Goal: Task Accomplishment & Management: Manage account settings

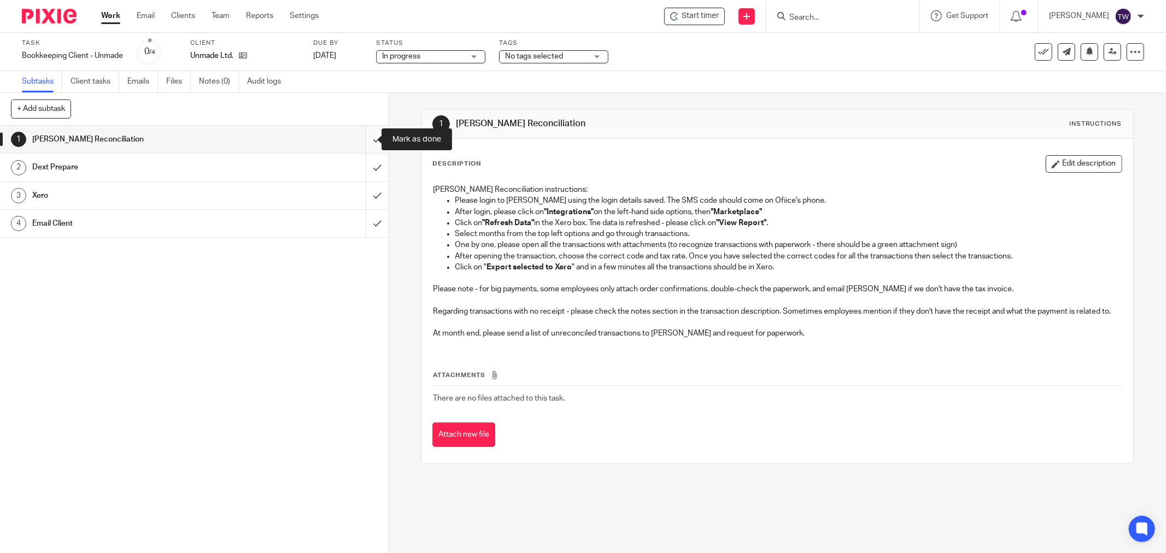
click at [361, 141] on input "submit" at bounding box center [194, 139] width 388 height 27
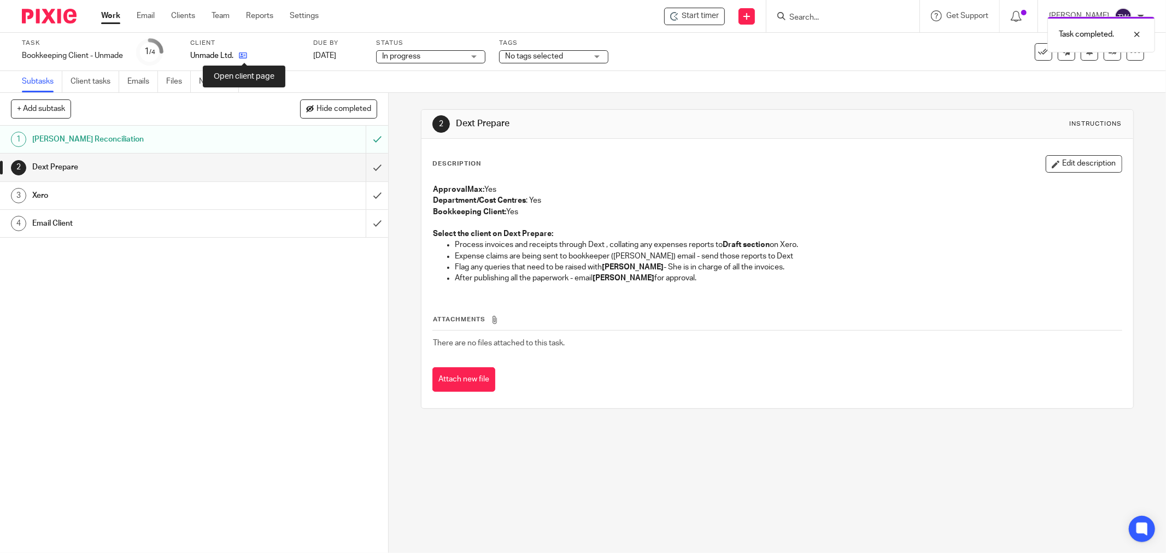
click at [245, 55] on icon at bounding box center [243, 55] width 8 height 8
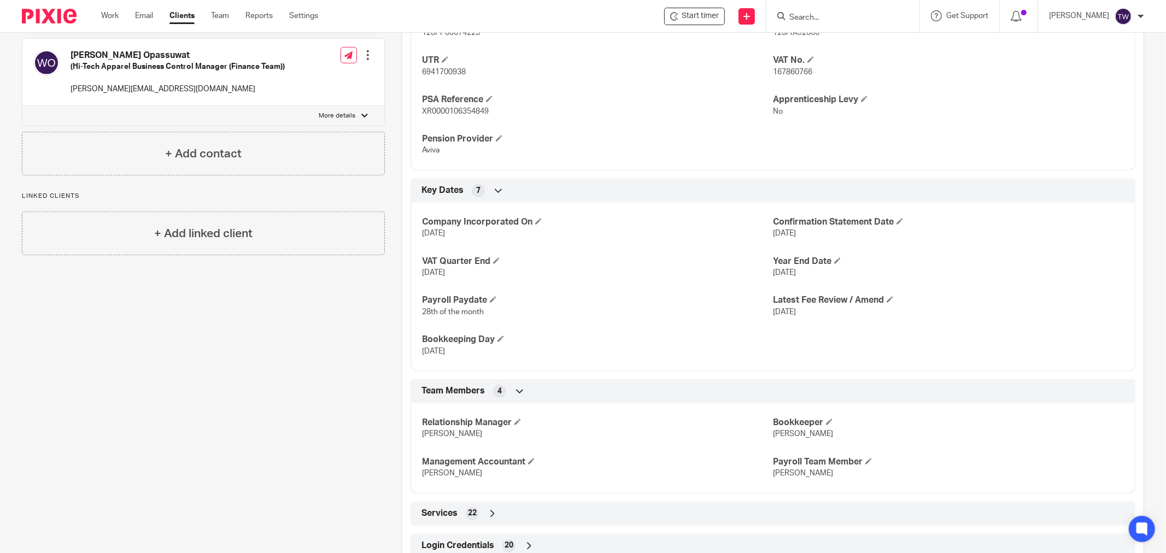
scroll to position [582, 0]
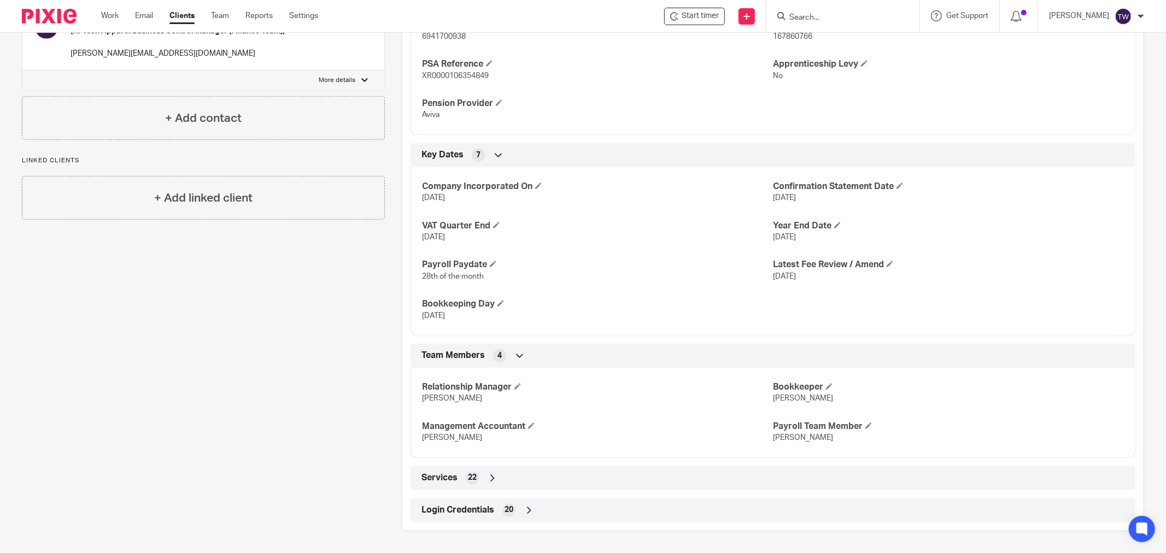
click at [464, 514] on span "Login Credentials" at bounding box center [458, 510] width 73 height 11
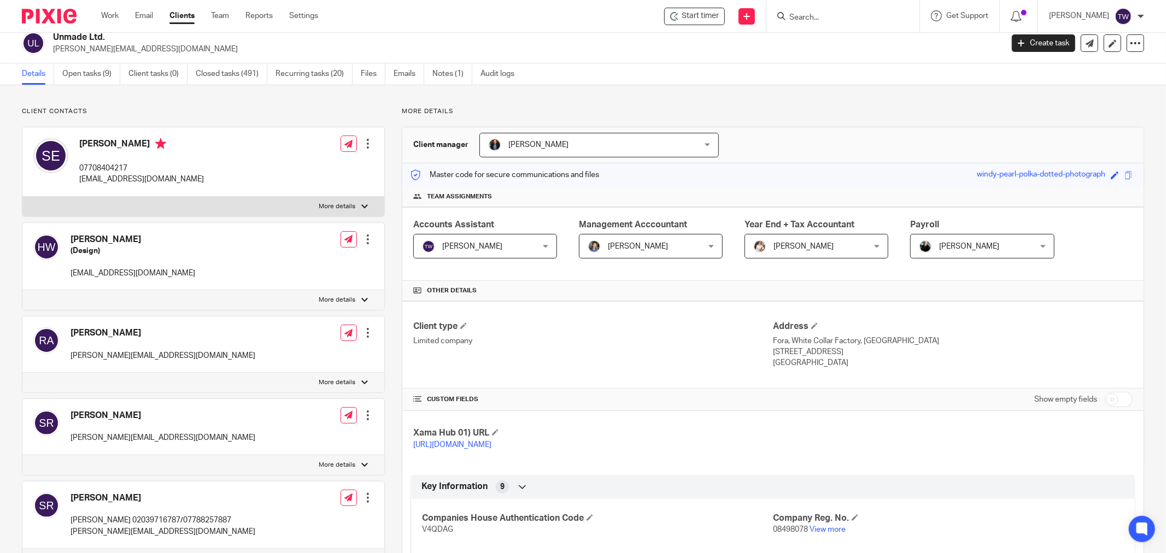
scroll to position [0, 0]
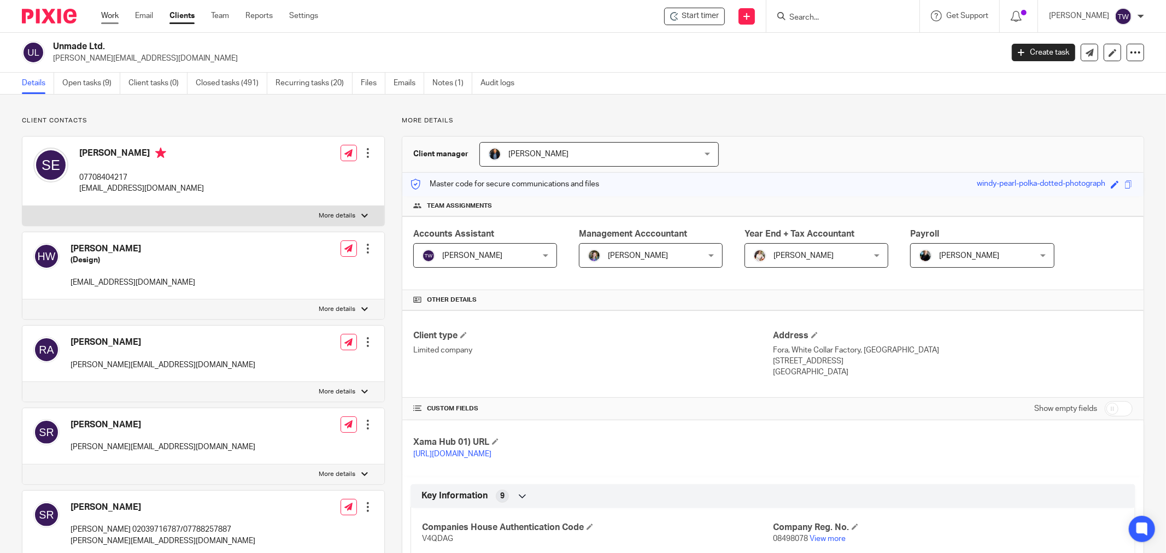
click at [113, 12] on link "Work" at bounding box center [109, 15] width 17 height 11
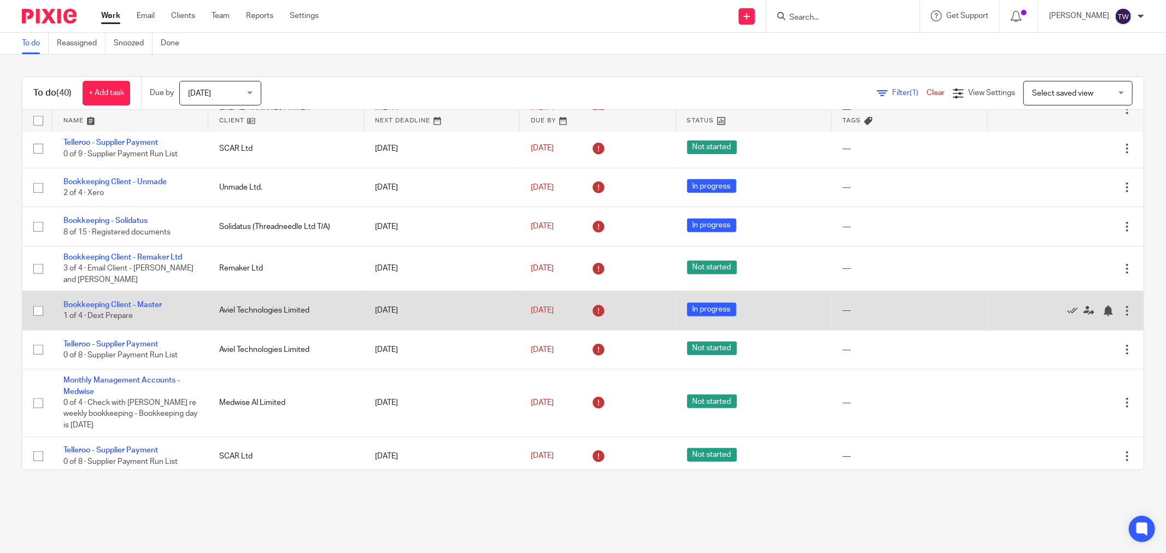
scroll to position [972, 0]
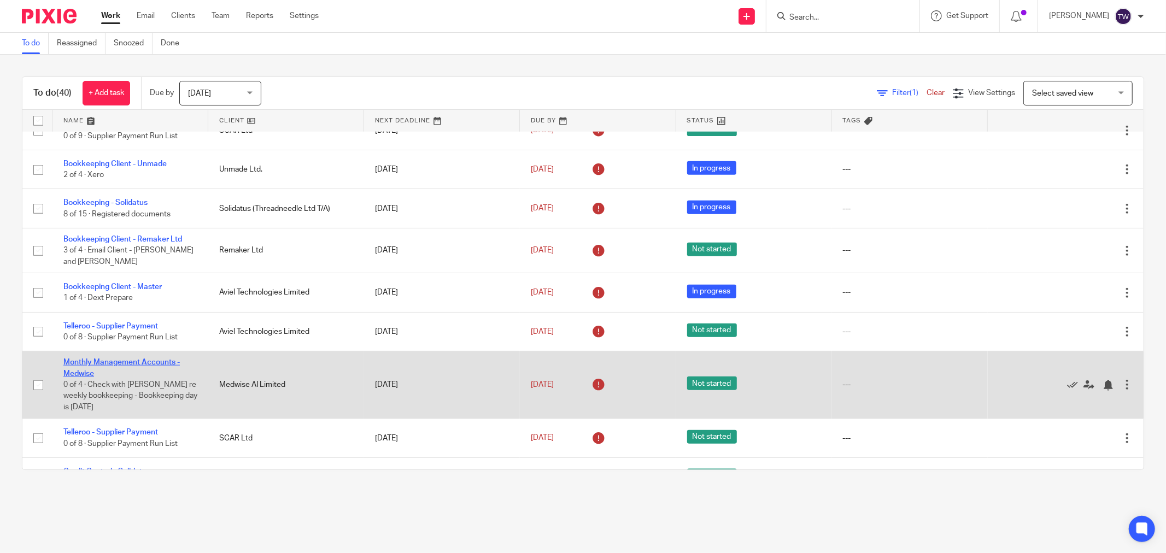
click at [129, 362] on link "Monthly Management Accounts - Medwise" at bounding box center [121, 368] width 116 height 19
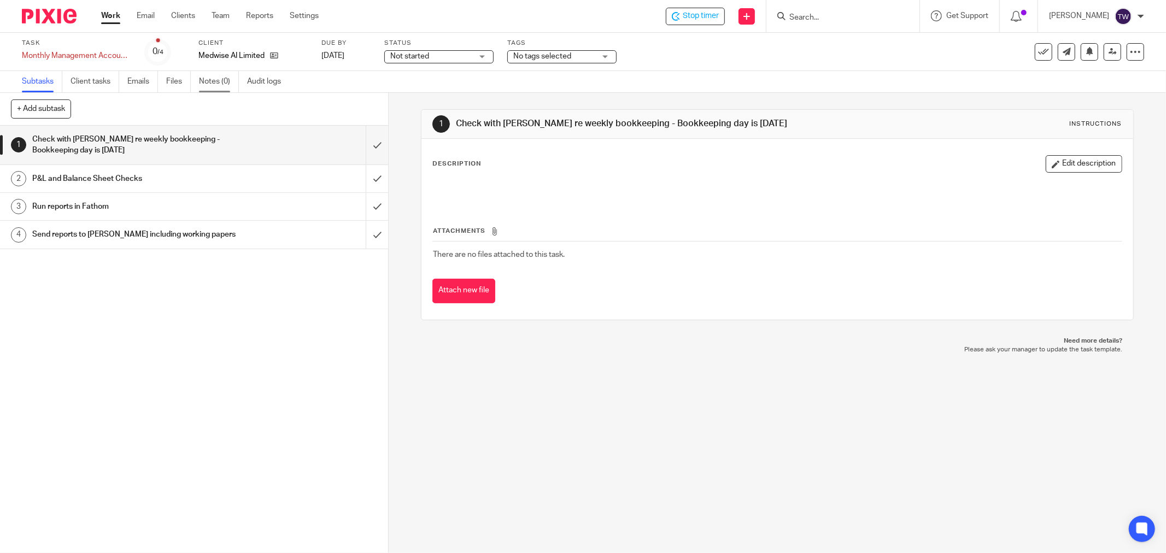
click at [211, 75] on link "Notes (0)" at bounding box center [219, 81] width 40 height 21
